Goal: Ask a question

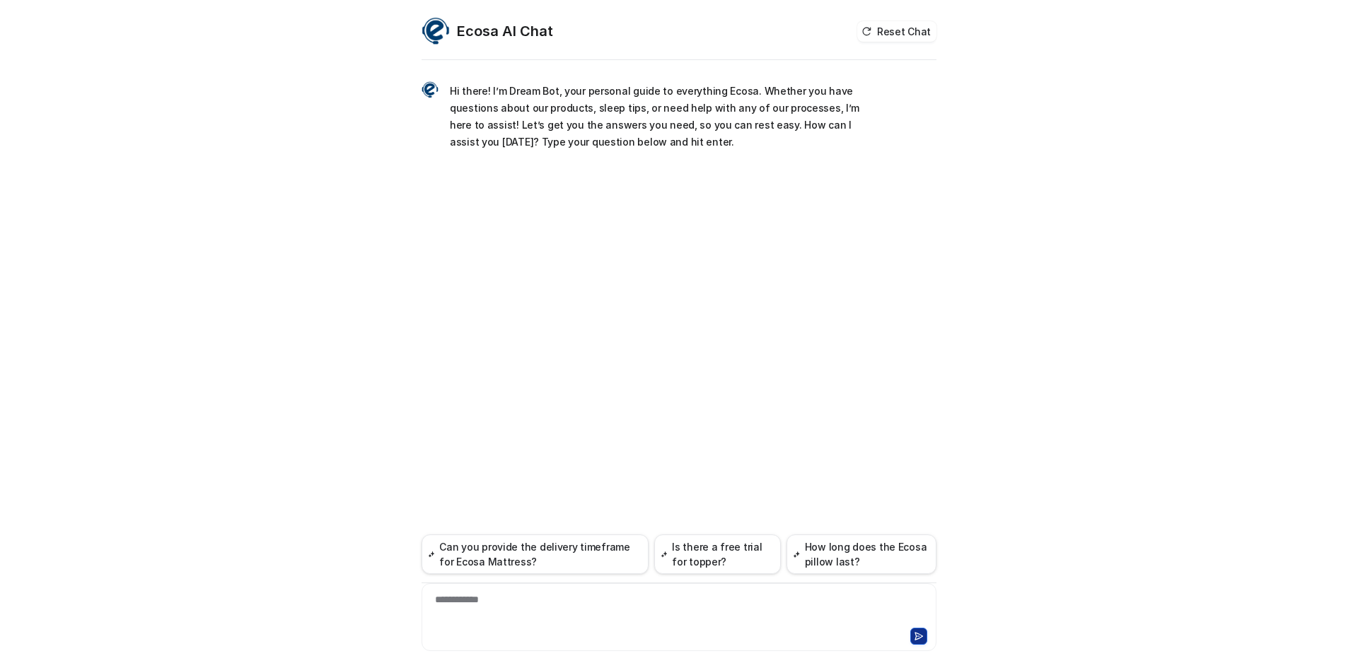
click at [642, 613] on div "**********" at bounding box center [679, 609] width 508 height 33
click at [634, 598] on div at bounding box center [679, 609] width 508 height 33
paste div
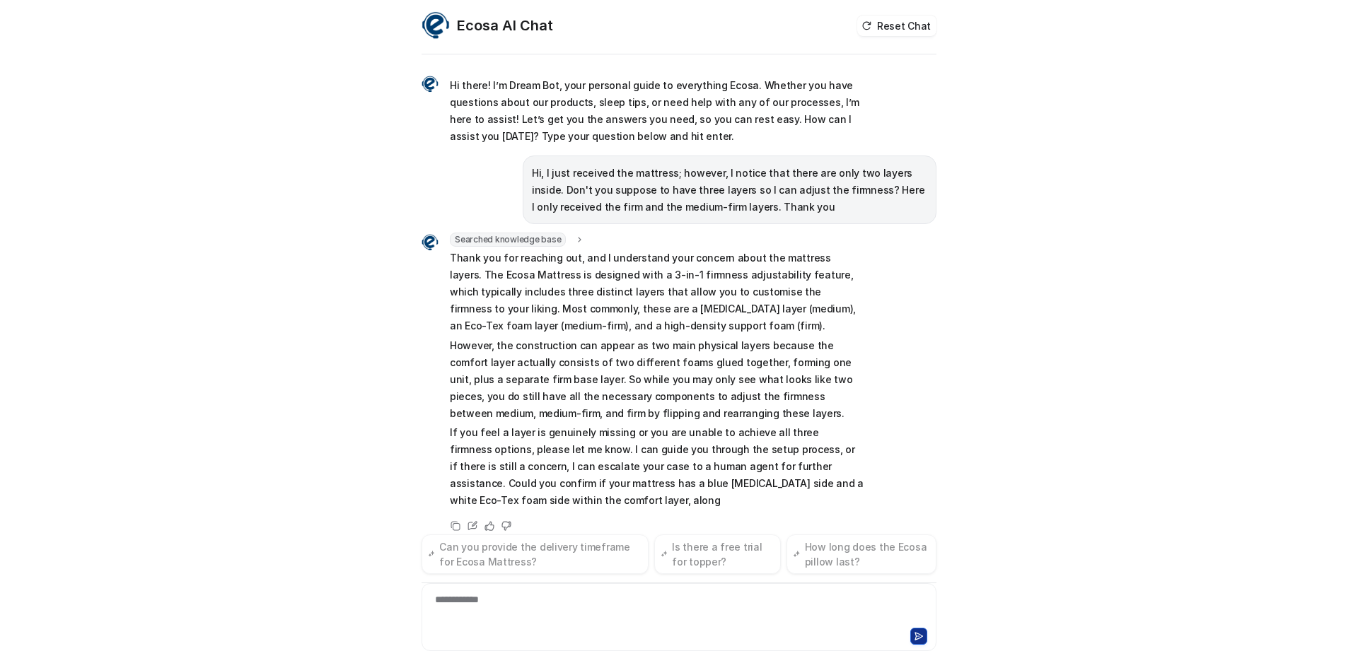
scroll to position [23, 0]
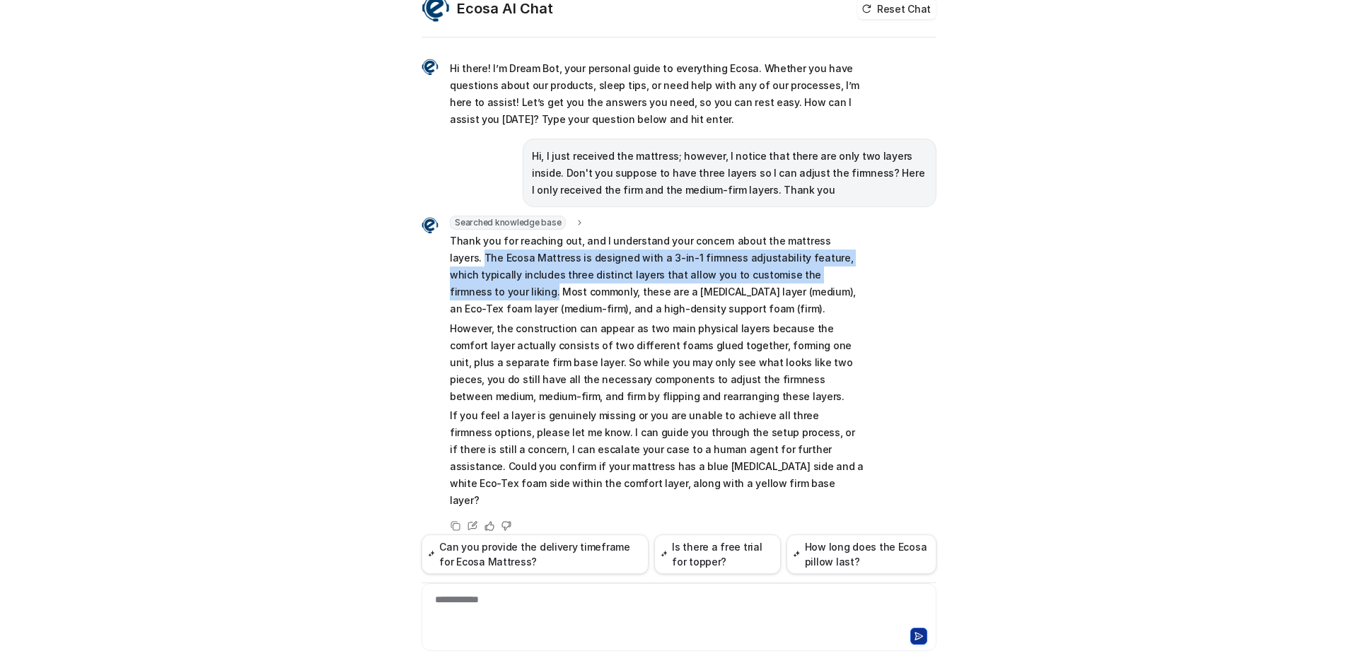
drag, startPoint x: 833, startPoint y: 237, endPoint x: 823, endPoint y: 274, distance: 38.8
click at [823, 274] on p "Thank you for reaching out, and I understand your concern about the mattress la…" at bounding box center [657, 275] width 414 height 85
copy p "The Ecosa Mattress is designed with a 3-in-1 firmness adjustability feature, wh…"
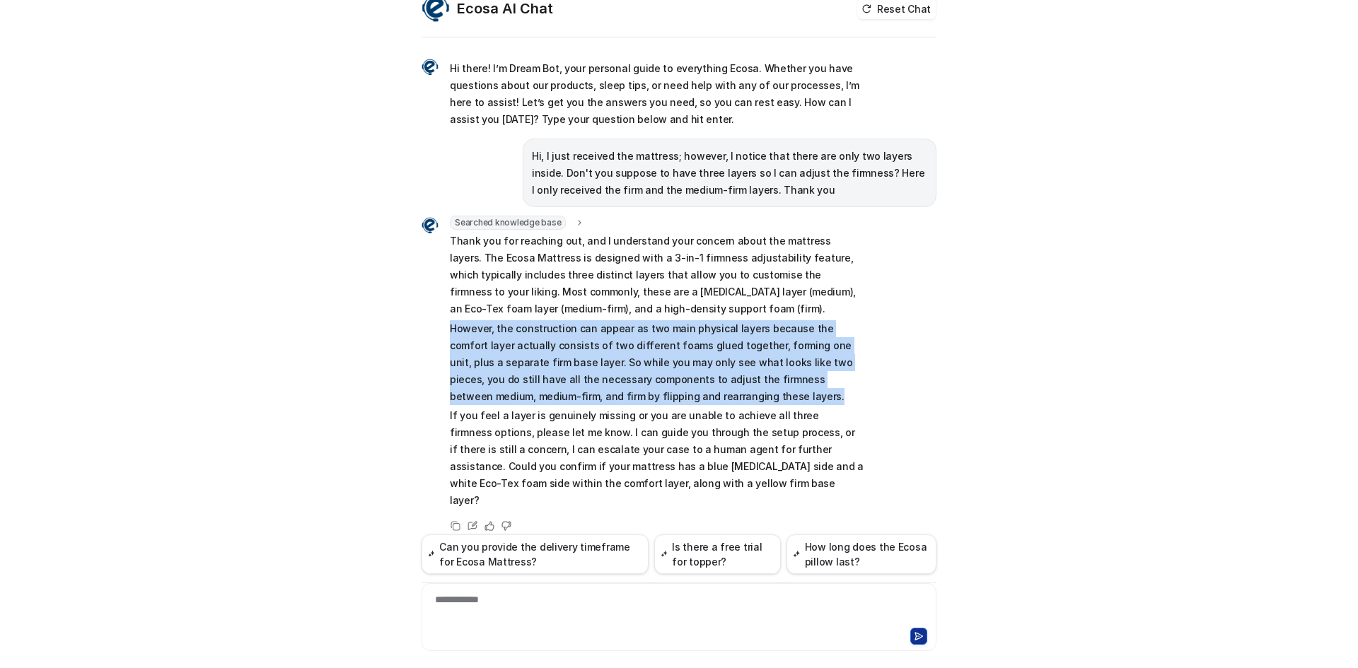
copy p "However, the construction can appear as two main physical layers because the co…"
drag, startPoint x: 440, startPoint y: 330, endPoint x: 678, endPoint y: 395, distance: 246.2
click at [678, 395] on div "Searched knowledge base search_queries : "mattress layers missing,Ecosa mattres…" at bounding box center [643, 364] width 442 height 296
